Goal: Check status: Check status

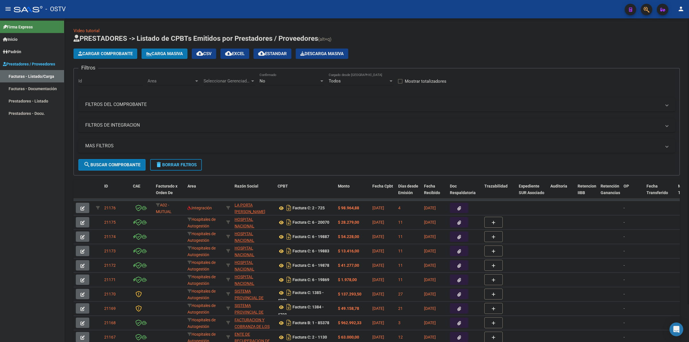
click at [412, 39] on h1 "PRESTADORES -> Listado de CPBTs Emitidos por Prestadores / Proveedores (alt+q)" at bounding box center [377, 39] width 607 height 10
click at [473, 43] on h1 "PRESTADORES -> Listado de CPBTs Emitidos por Prestadores / Proveedores (alt+q)" at bounding box center [377, 39] width 607 height 10
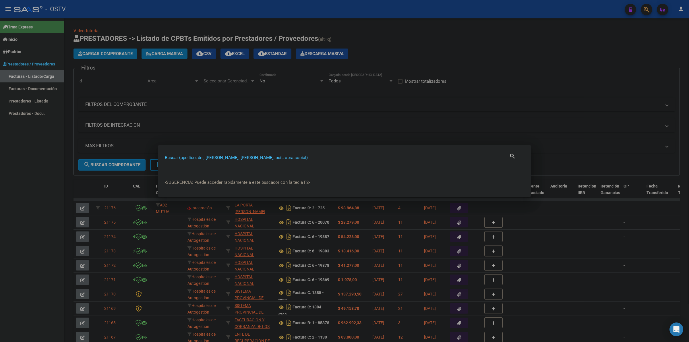
paste input "24653821"
type input "24653821"
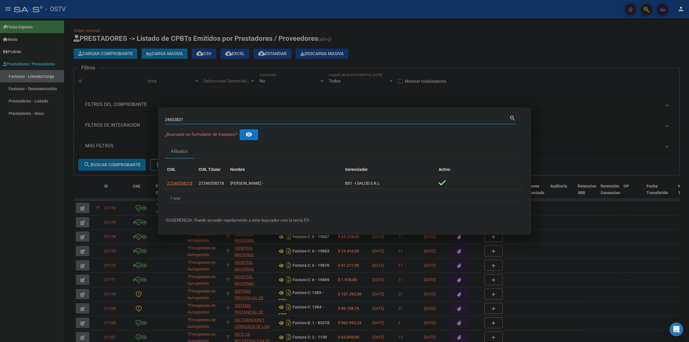
drag, startPoint x: 400, startPoint y: 36, endPoint x: 290, endPoint y: 2, distance: 114.6
click at [399, 35] on div at bounding box center [344, 171] width 689 height 342
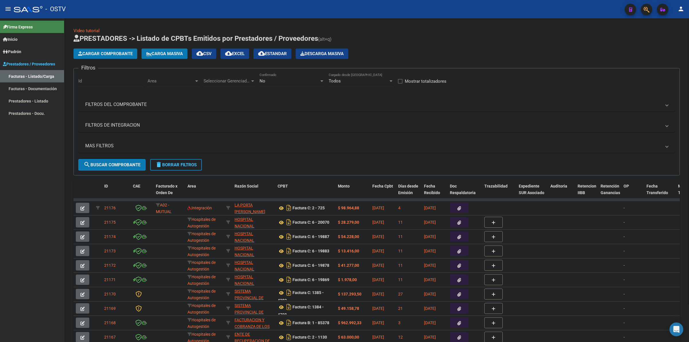
click at [389, 36] on h1 "PRESTADORES -> Listado de CPBTs Emitidos por Prestadores / Proveedores (alt+q)" at bounding box center [377, 39] width 607 height 10
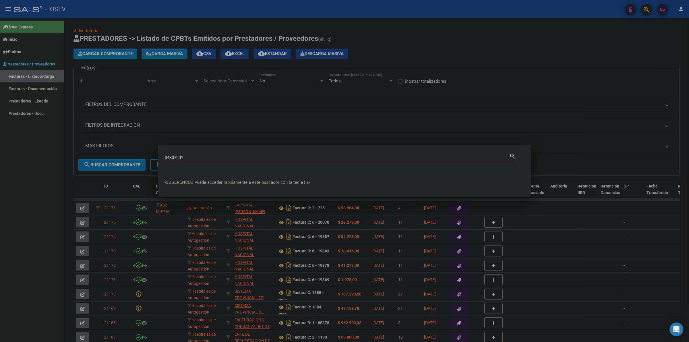
type input "34307201"
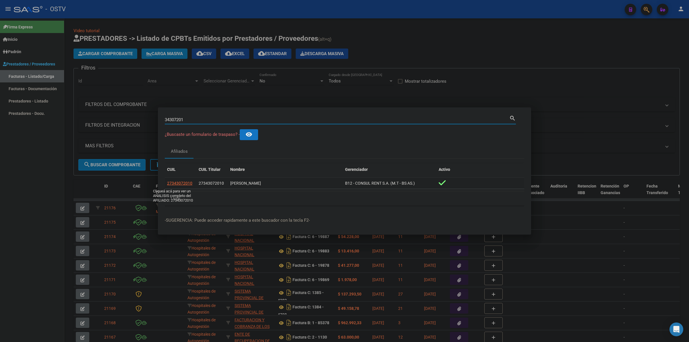
click at [187, 184] on span "27343072010" at bounding box center [179, 183] width 25 height 5
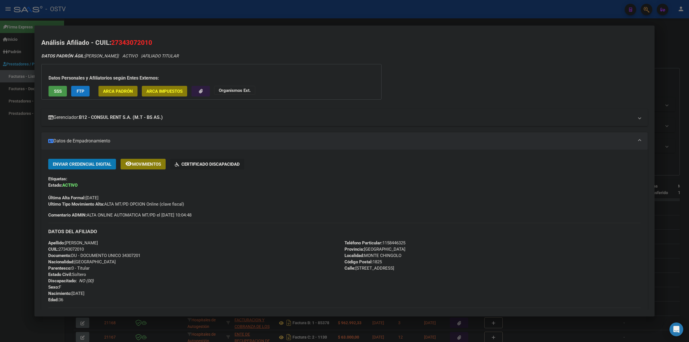
click at [151, 119] on strong "B12 - CONSUL RENT S.A. (M.T - BS AS.)" at bounding box center [121, 117] width 84 height 7
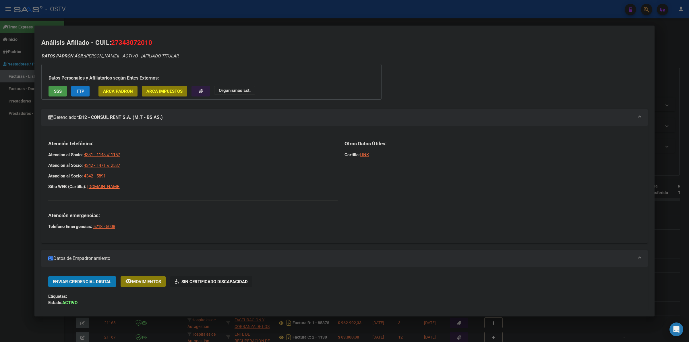
click at [184, 119] on mat-panel-title "Gerenciador: B12 - CONSUL RENT S.A. (M.T - BS AS.)" at bounding box center [341, 117] width 586 height 7
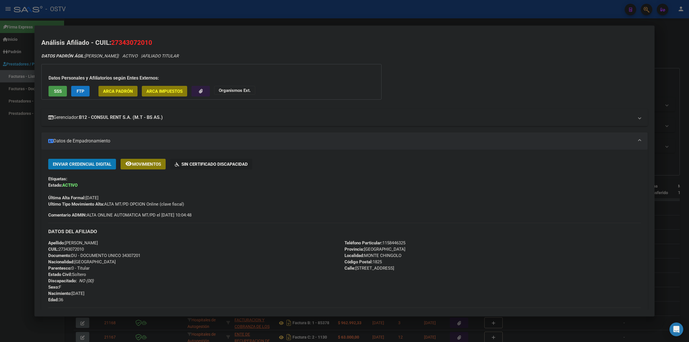
click at [369, 112] on mat-expansion-panel-header "Gerenciador: B12 - CONSUL RENT S.A. (M.T - BS AS.)" at bounding box center [344, 117] width 607 height 17
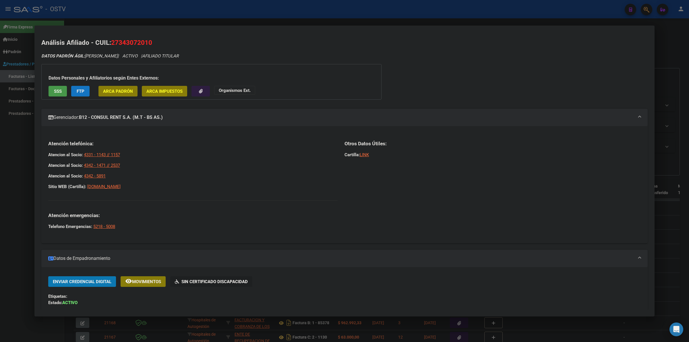
click at [667, 39] on div at bounding box center [344, 171] width 689 height 342
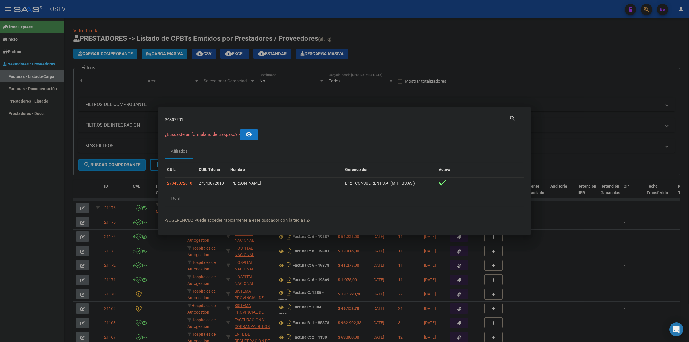
click at [533, 44] on div at bounding box center [344, 171] width 689 height 342
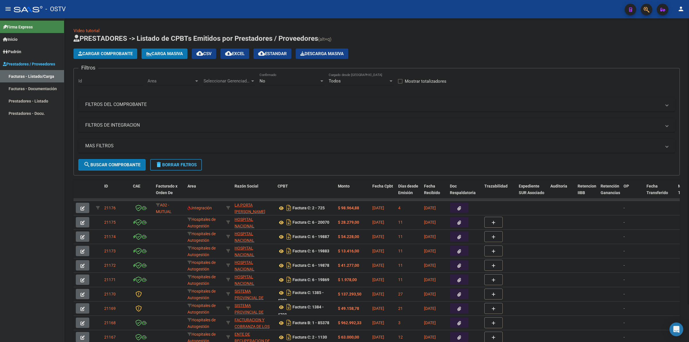
click at [533, 44] on app-list-header "PRESTADORES -> Listado de CPBTs Emitidos por Prestadores / Proveedores (alt+q) …" at bounding box center [377, 105] width 607 height 142
